Goal: Task Accomplishment & Management: Use online tool/utility

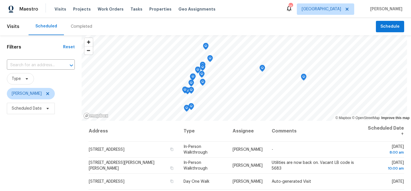
scroll to position [28, 0]
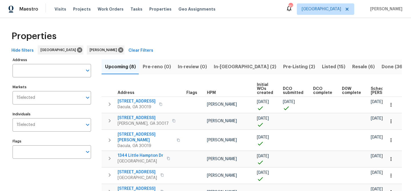
click at [155, 66] on span "Pre-reno (0)" at bounding box center [157, 67] width 28 height 8
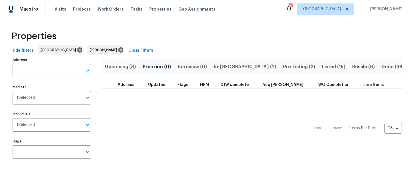
click at [129, 65] on span "Upcoming (8)" at bounding box center [120, 67] width 31 height 8
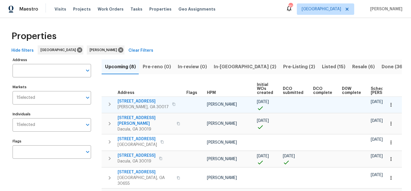
scroll to position [0, 63]
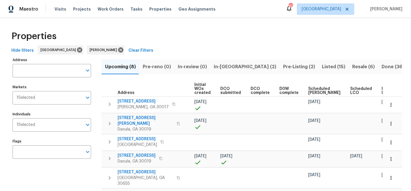
click at [382, 90] on span "Ready Date" at bounding box center [388, 91] width 13 height 8
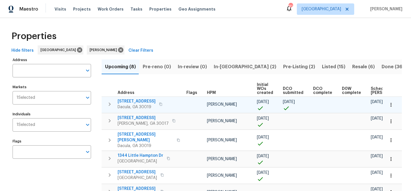
scroll to position [0, 69]
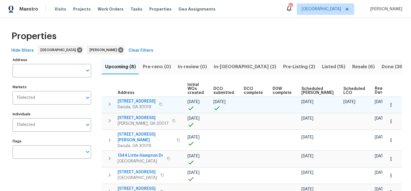
click at [162, 103] on icon "button" at bounding box center [160, 103] width 3 height 3
click at [141, 100] on span "2481 Merrion Park Ct" at bounding box center [137, 101] width 38 height 6
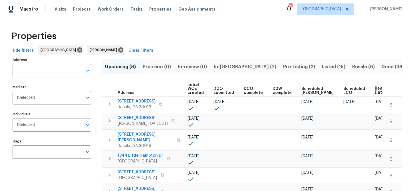
click at [283, 67] on span "Pre-Listing (2)" at bounding box center [299, 67] width 32 height 8
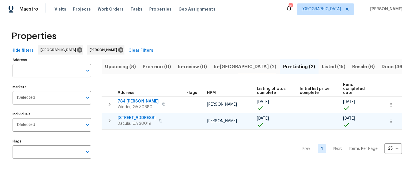
click at [137, 115] on span "1476 Rolling View Way" at bounding box center [137, 118] width 38 height 6
click at [121, 67] on span "Upcoming (8)" at bounding box center [120, 67] width 31 height 8
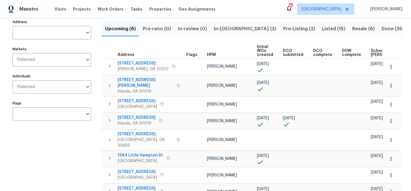
scroll to position [37, 0]
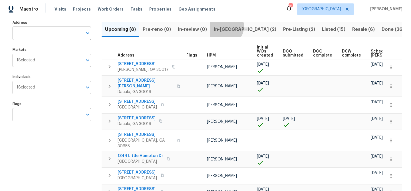
click at [223, 27] on span "In-reno (2)" at bounding box center [245, 29] width 63 height 8
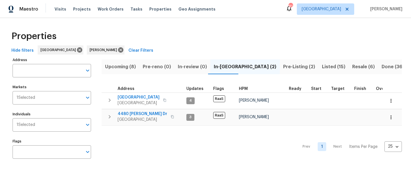
click at [124, 68] on span "Upcoming (8)" at bounding box center [120, 67] width 31 height 8
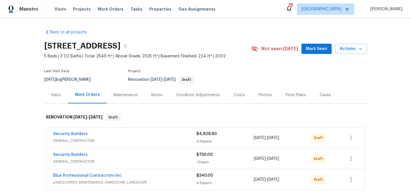
click at [319, 46] on span "Mark Seen" at bounding box center [316, 48] width 21 height 7
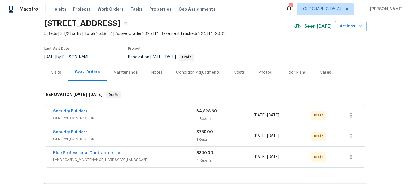
scroll to position [23, 0]
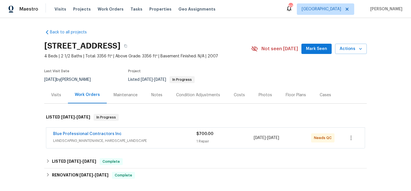
click at [160, 129] on div "Blue Professional Contractors Inc LANDSCAPING_MAINTENANCE, HARDSCAPE_LANDSCAPE …" at bounding box center [205, 138] width 319 height 21
click at [163, 137] on div "Blue Professional Contractors Inc" at bounding box center [124, 134] width 143 height 7
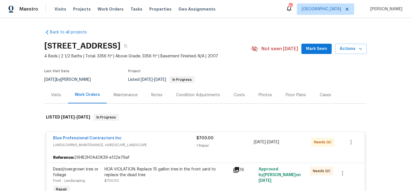
scroll to position [60, 0]
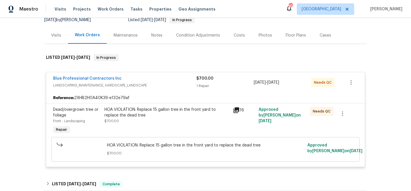
click at [207, 125] on div "HOA VIOLATION: Replace 15 gallon tree in the front yard to replace the dead tre…" at bounding box center [167, 121] width 128 height 32
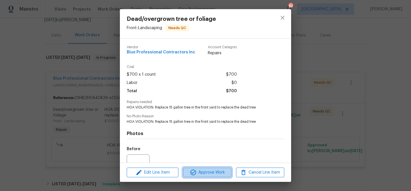
click at [217, 171] on span "Approve Work" at bounding box center [207, 172] width 45 height 7
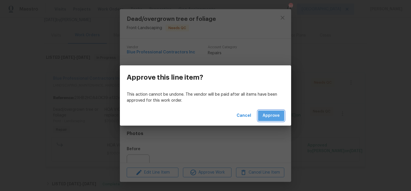
click at [275, 117] on span "Approve" at bounding box center [271, 115] width 17 height 7
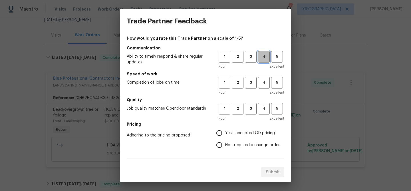
click at [263, 55] on span "4" at bounding box center [264, 56] width 11 height 7
click at [262, 82] on span "4" at bounding box center [264, 82] width 11 height 7
click at [264, 108] on span "4" at bounding box center [264, 108] width 11 height 7
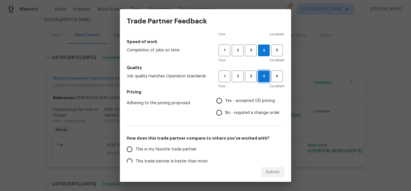
scroll to position [33, 0]
click at [222, 100] on input "Yes - accepted OD pricing" at bounding box center [219, 100] width 12 height 12
radio input "true"
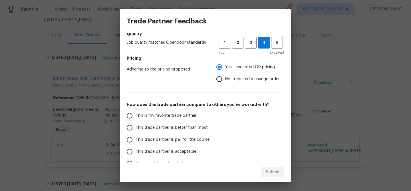
scroll to position [81, 0]
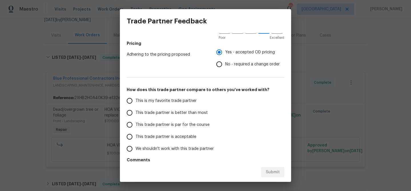
click at [133, 112] on input "This trade partner is better than most" at bounding box center [130, 113] width 12 height 12
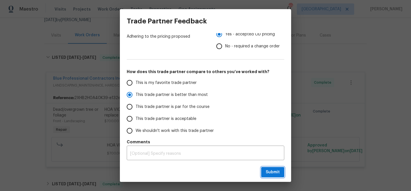
click at [274, 174] on span "Submit" at bounding box center [273, 172] width 14 height 7
radio input "true"
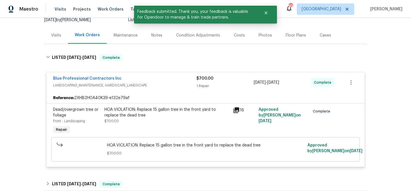
click at [174, 85] on span "LANDSCAPING_MAINTENANCE, HARDSCAPE_LANDSCAPE" at bounding box center [124, 85] width 143 height 6
